Goal: Information Seeking & Learning: Learn about a topic

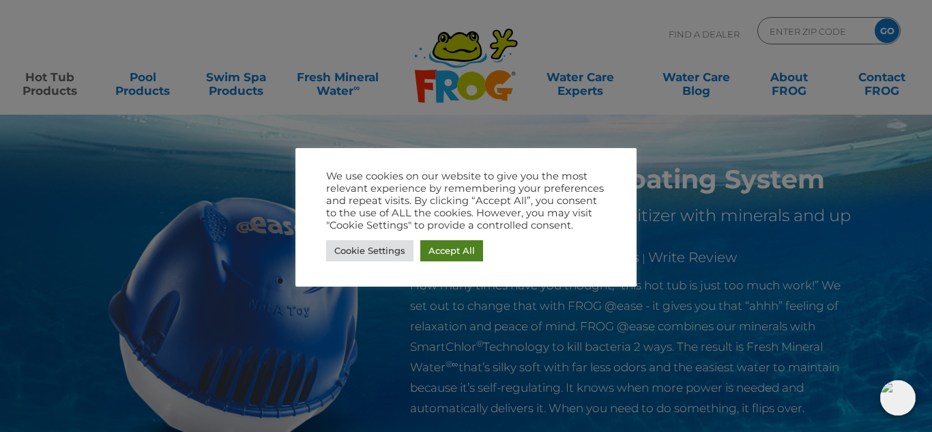
click at [440, 247] on link "Accept All" at bounding box center [451, 250] width 63 height 21
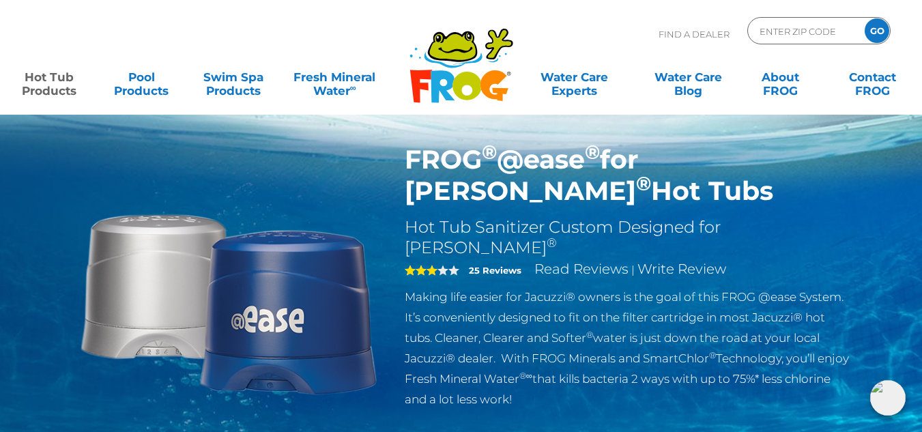
scroll to position [19, 0]
